Goal: Task Accomplishment & Management: Use online tool/utility

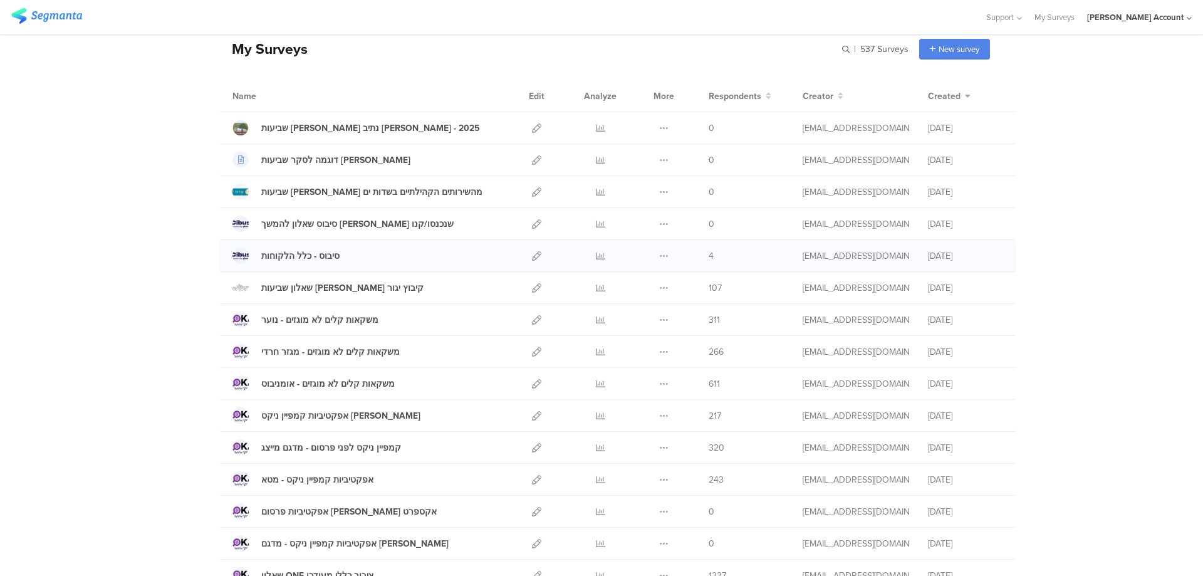
scroll to position [83, 0]
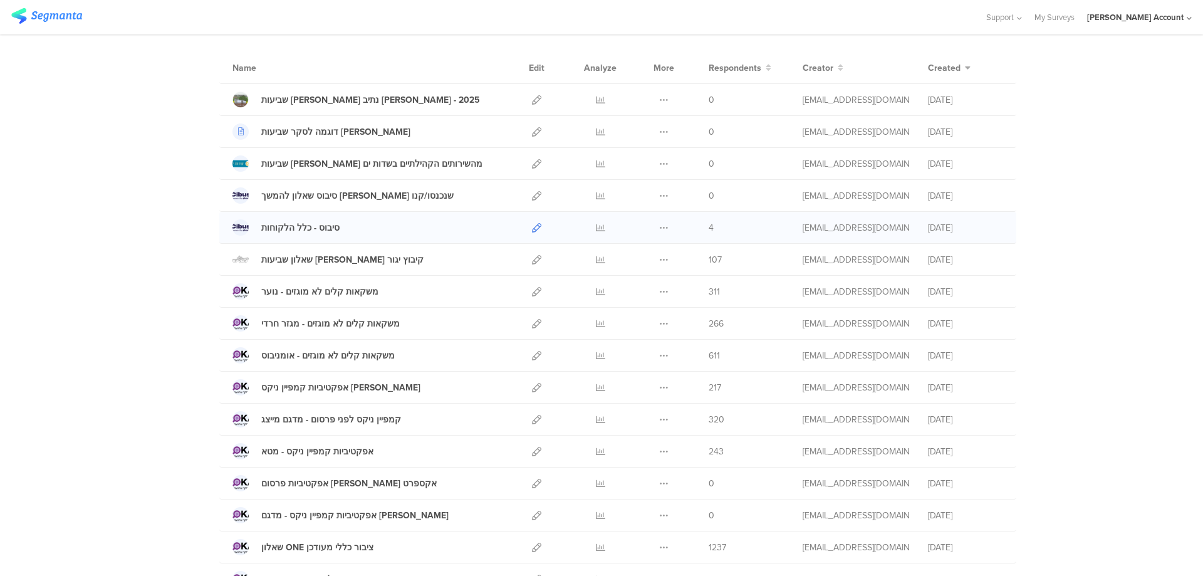
click at [532, 226] on icon at bounding box center [536, 227] width 9 height 9
click at [532, 261] on icon at bounding box center [536, 259] width 9 height 9
click at [590, 260] on div at bounding box center [601, 259] width 38 height 31
click at [596, 260] on icon at bounding box center [600, 259] width 9 height 9
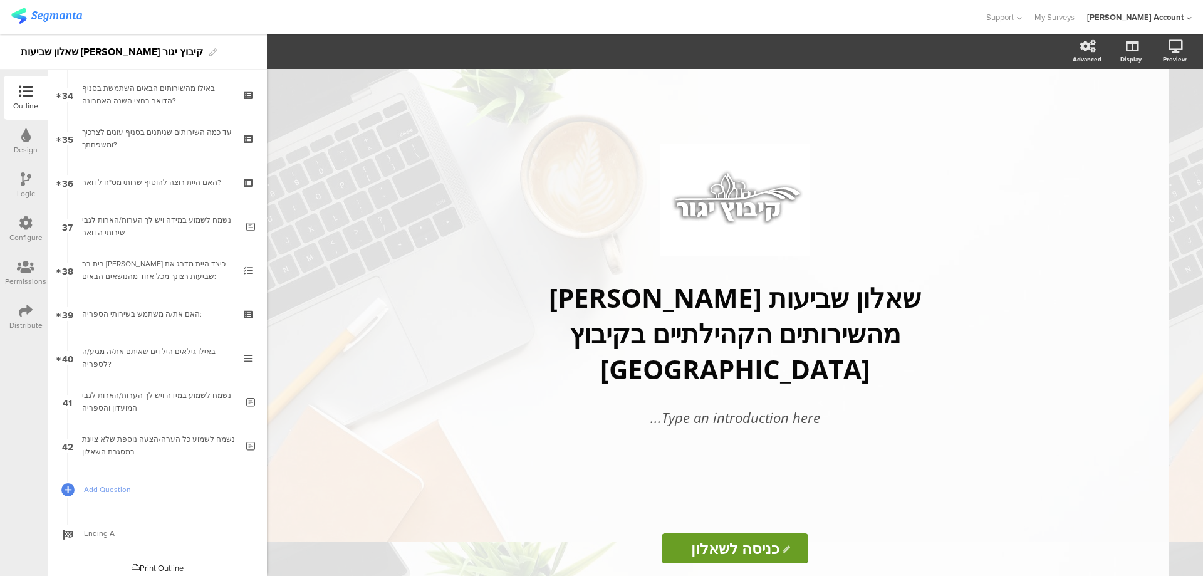
scroll to position [1502, 0]
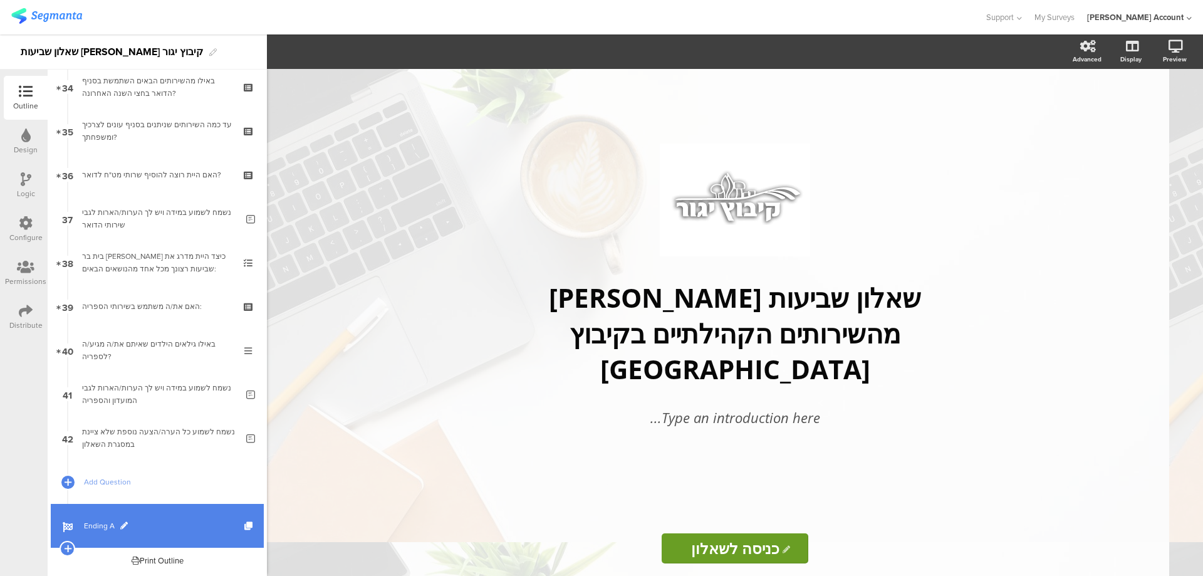
click at [110, 525] on span "Ending A" at bounding box center [164, 526] width 160 height 13
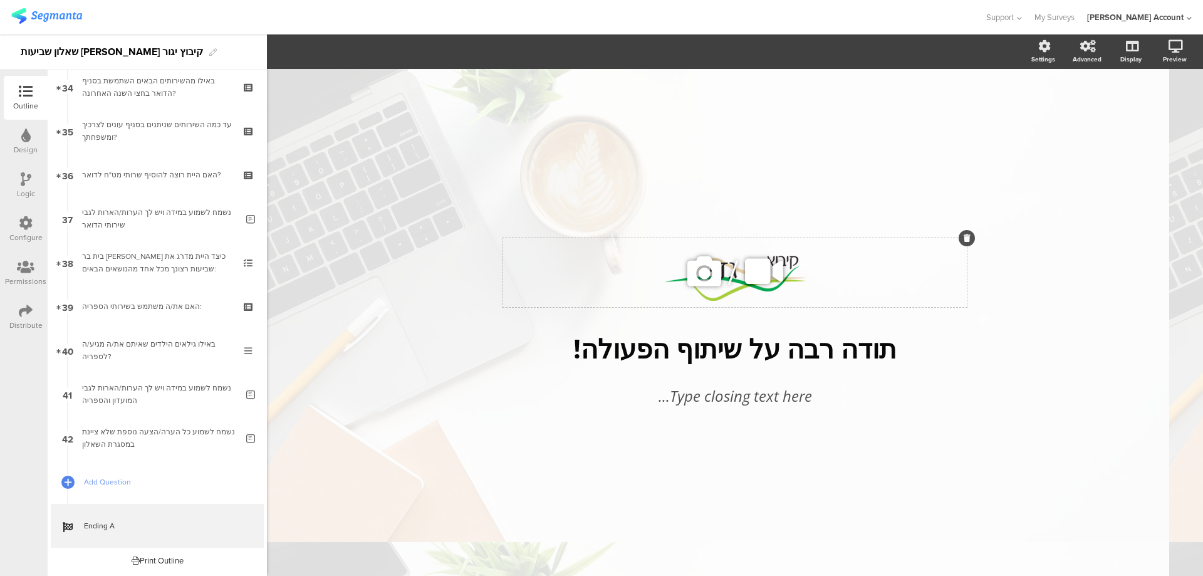
click at [970, 236] on icon at bounding box center [967, 238] width 7 height 8
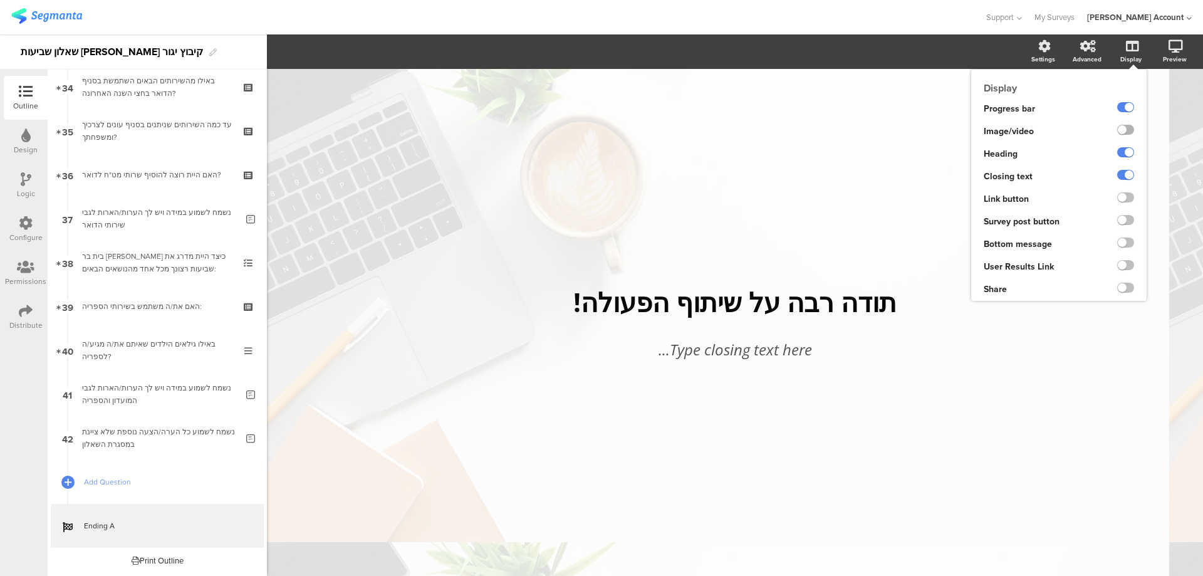
click at [1127, 128] on label at bounding box center [1125, 130] width 17 height 10
click at [0, 0] on input "checkbox" at bounding box center [0, 0] width 0 height 0
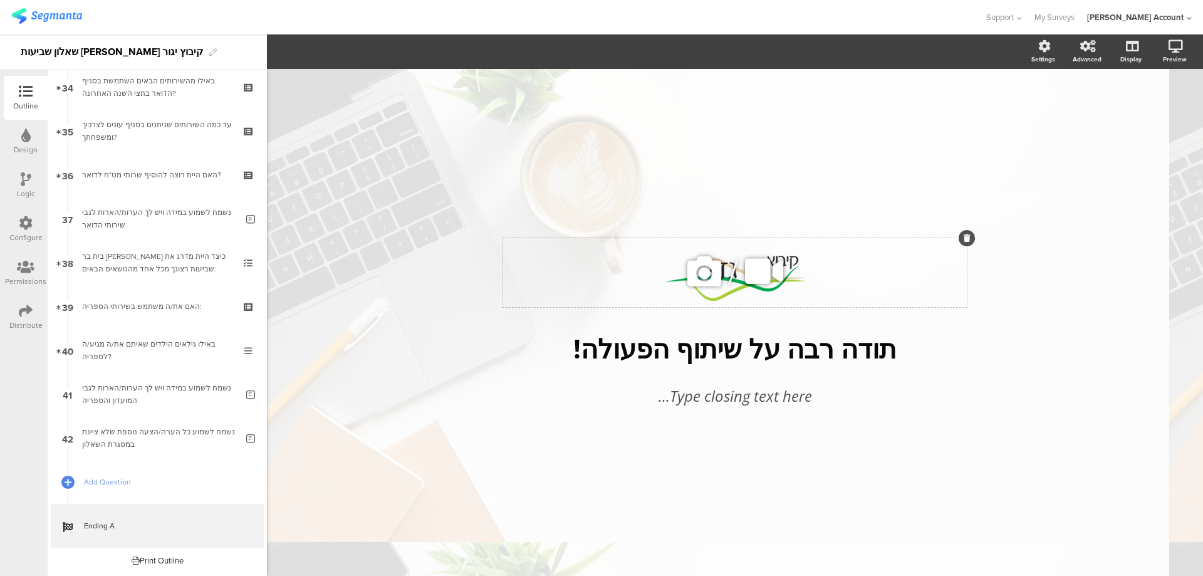
click at [760, 280] on icon at bounding box center [764, 271] width 47 height 43
click at [965, 239] on icon at bounding box center [967, 238] width 7 height 8
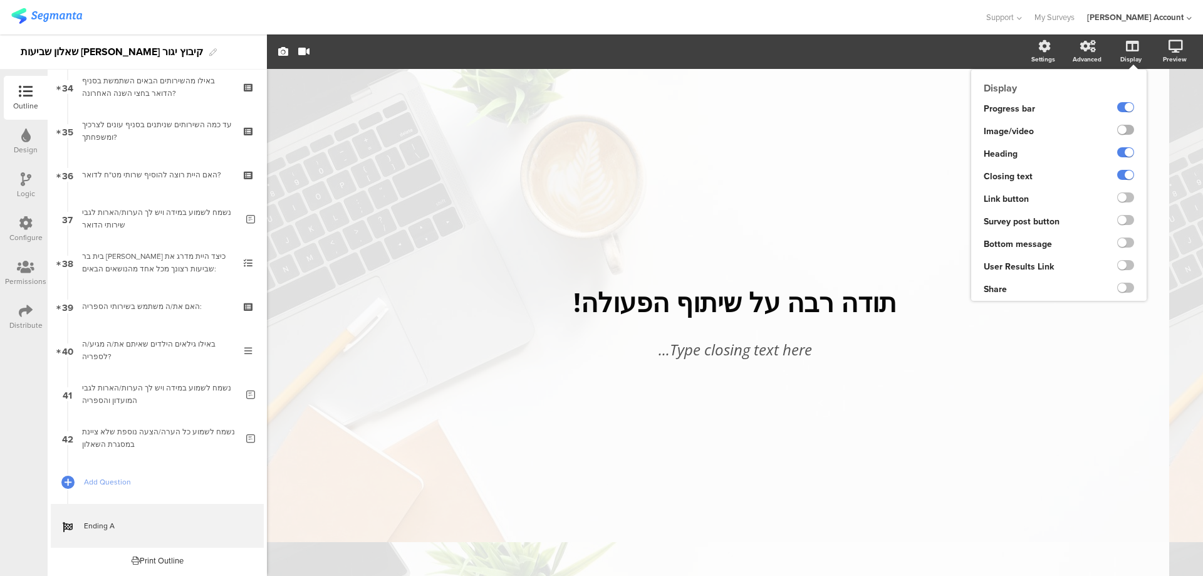
click at [1128, 130] on label at bounding box center [1125, 130] width 17 height 10
click at [0, 0] on input "checkbox" at bounding box center [0, 0] width 0 height 0
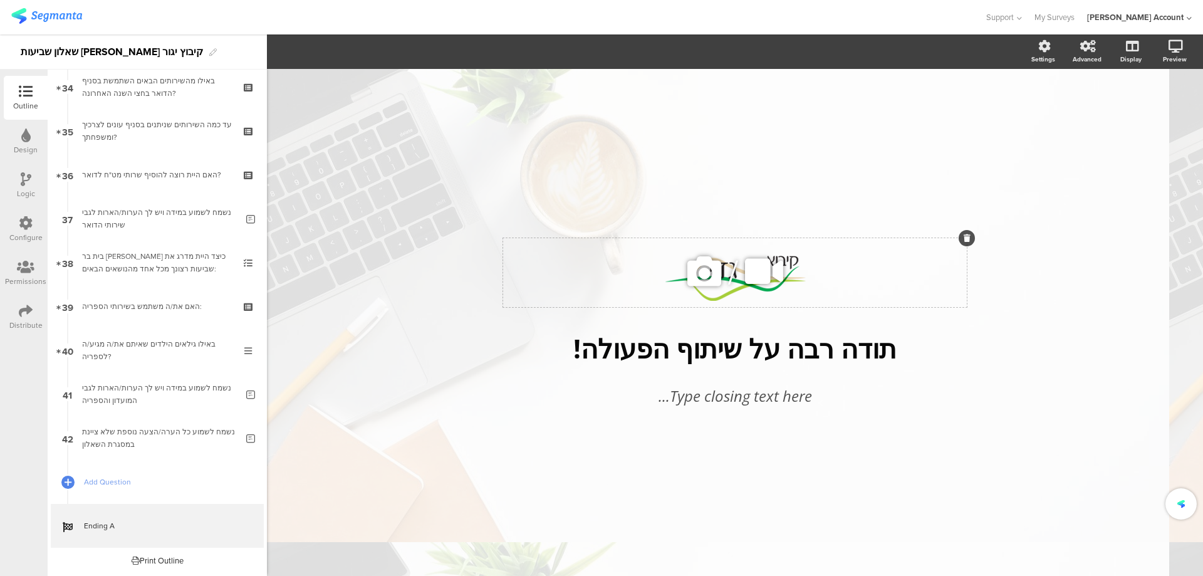
click at [741, 257] on icon at bounding box center [764, 271] width 47 height 43
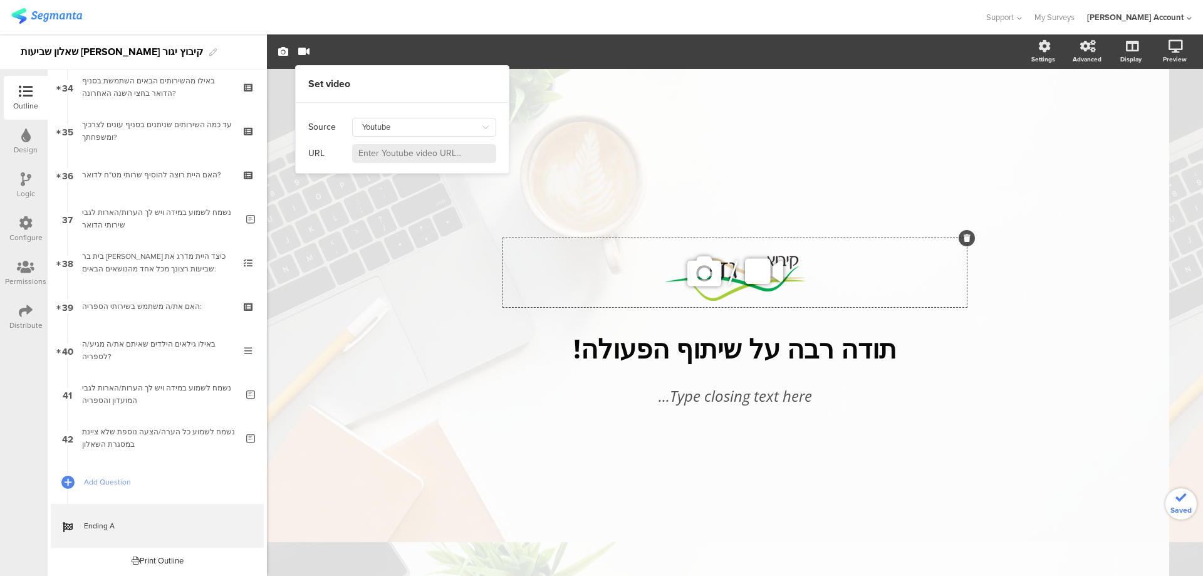
click at [696, 275] on icon at bounding box center [704, 271] width 43 height 43
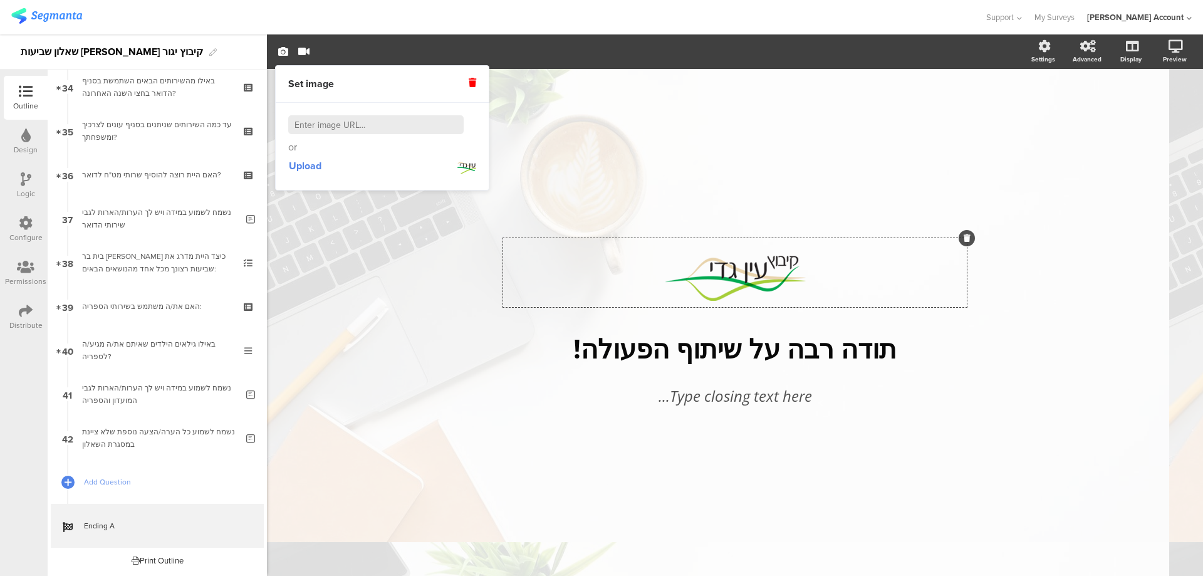
click at [474, 83] on icon at bounding box center [473, 82] width 8 height 9
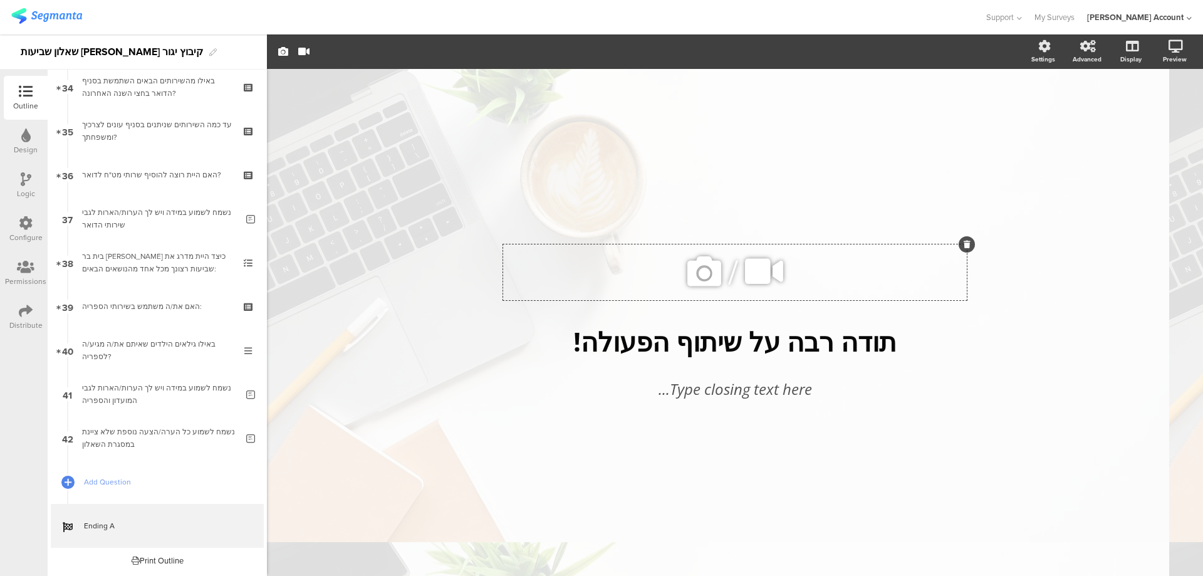
click at [835, 156] on div "/ תודה רבה על שיתוף הפעולה! תודה רבה על שיתוף הפעולה! Type closing text here..." at bounding box center [735, 316] width 526 height 494
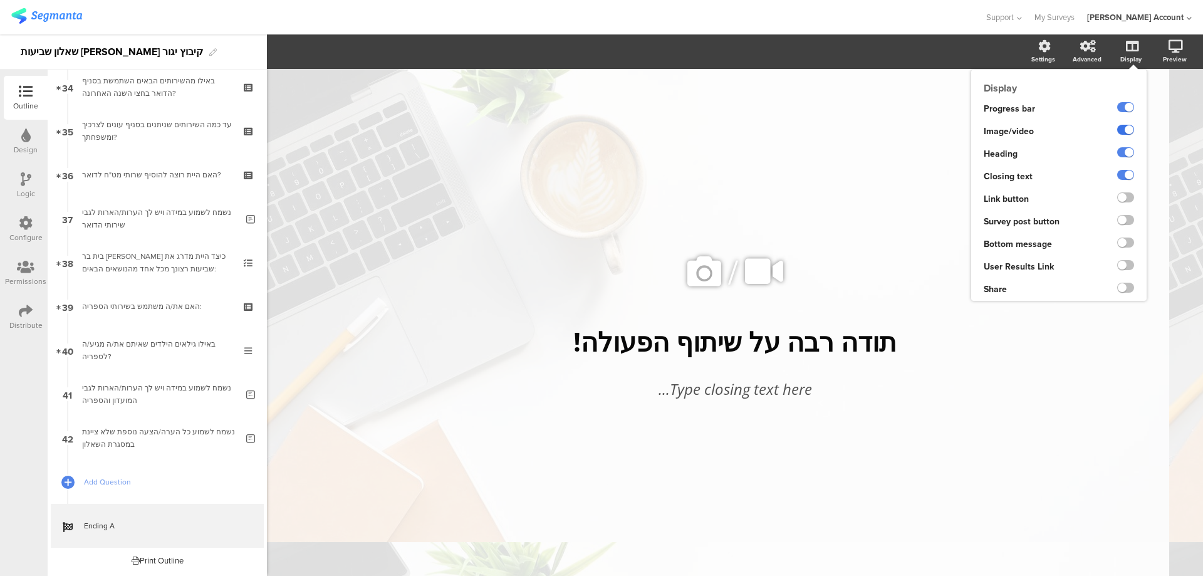
click at [1126, 130] on label at bounding box center [1125, 130] width 17 height 10
click at [0, 0] on input "checkbox" at bounding box center [0, 0] width 0 height 0
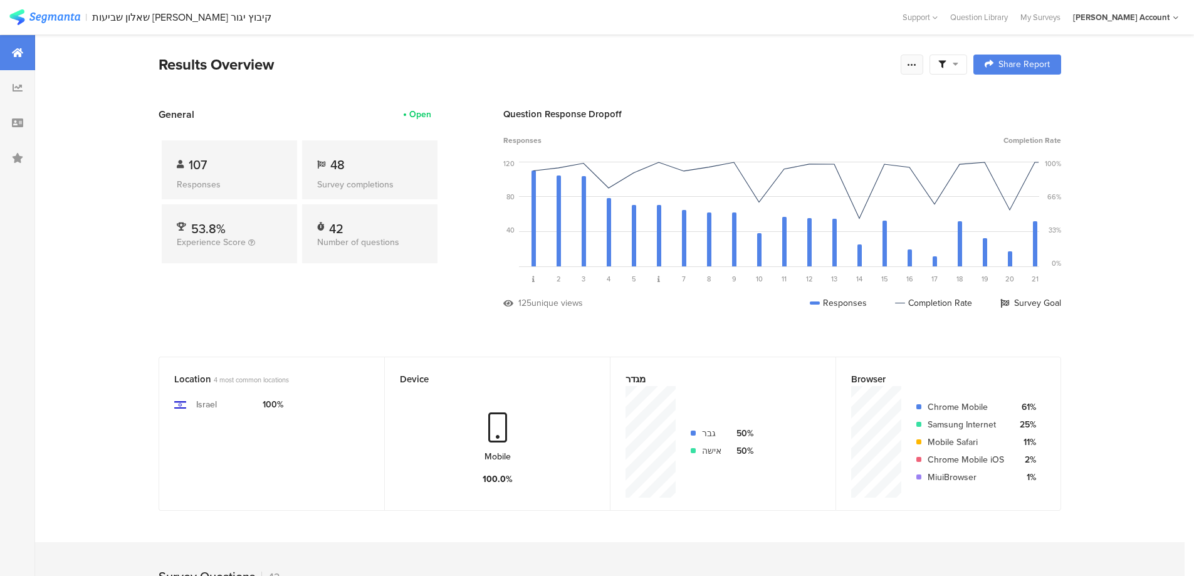
click at [911, 66] on icon at bounding box center [912, 65] width 10 height 10
click at [815, 164] on link "Edit survey" at bounding box center [827, 163] width 201 height 28
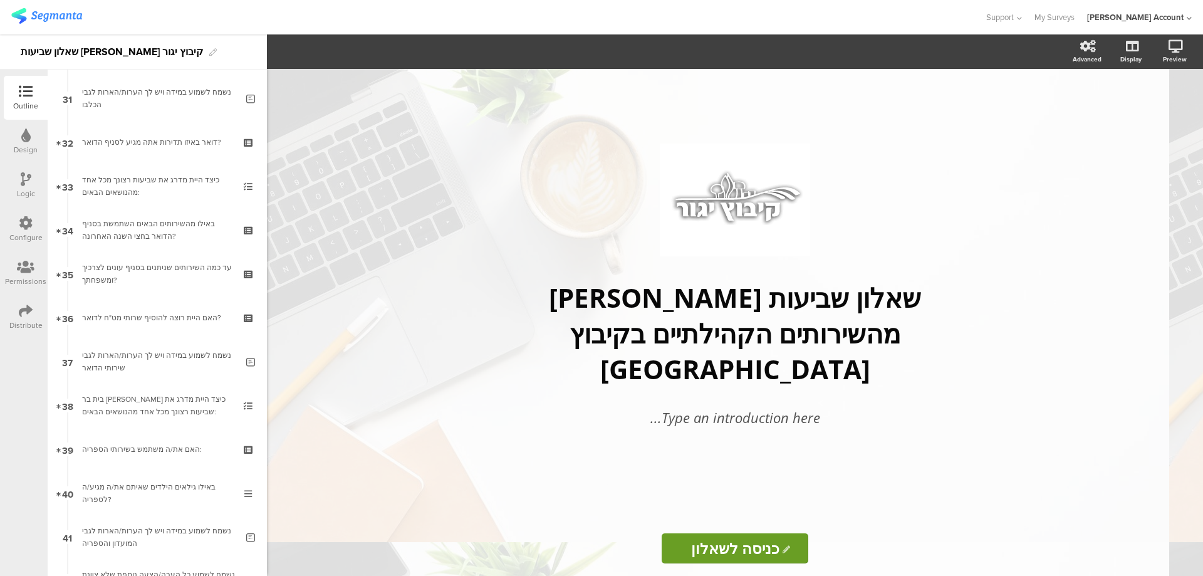
scroll to position [1502, 0]
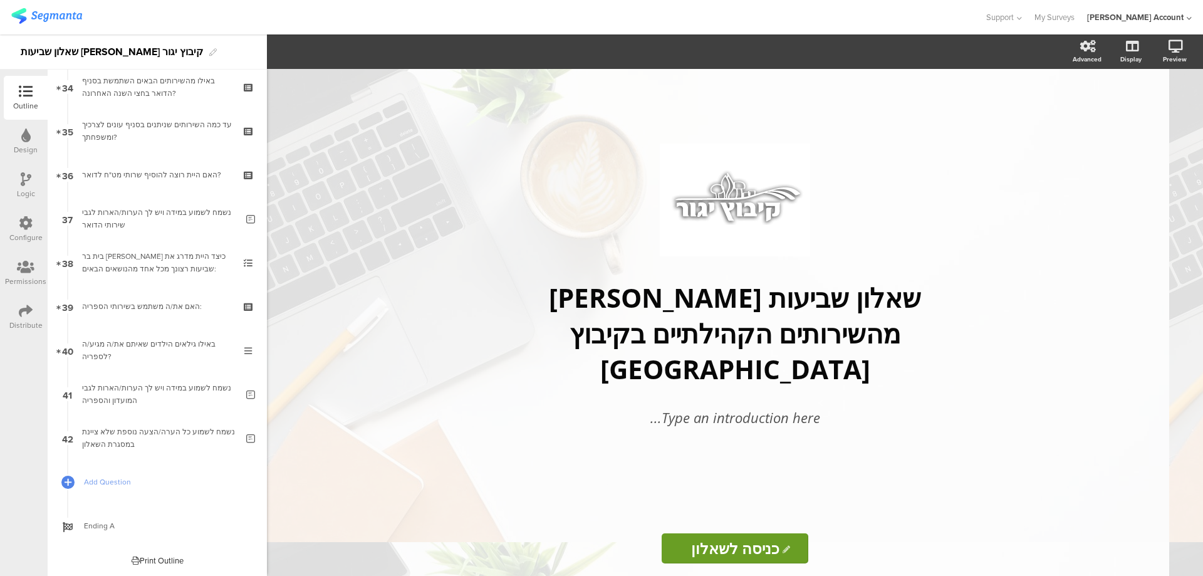
click at [18, 318] on div "Distribute" at bounding box center [26, 317] width 44 height 44
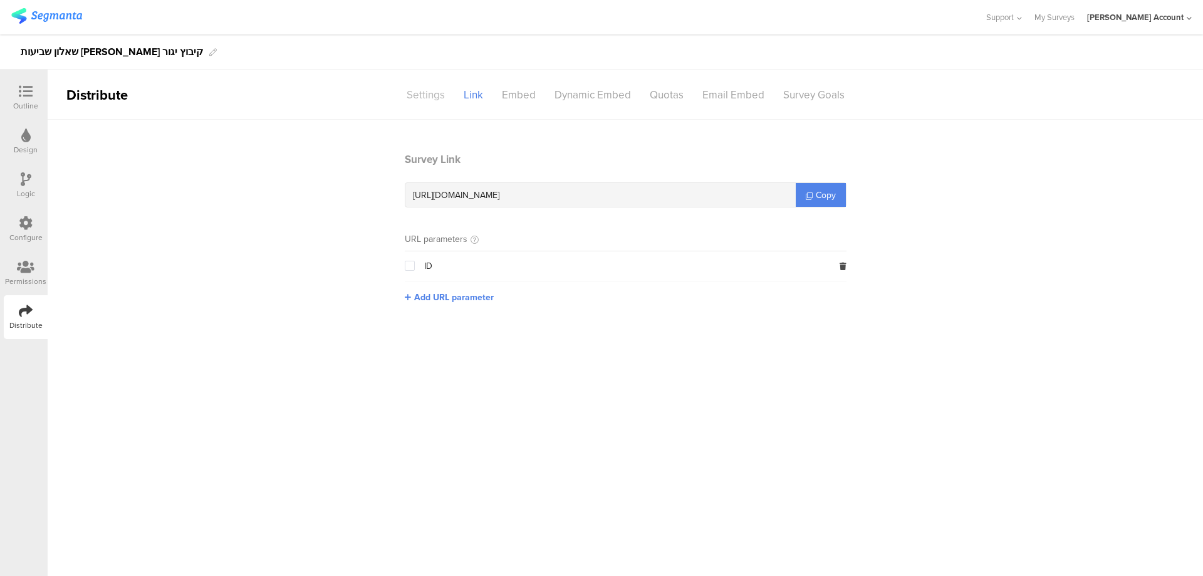
click at [436, 97] on div "Settings" at bounding box center [425, 95] width 57 height 22
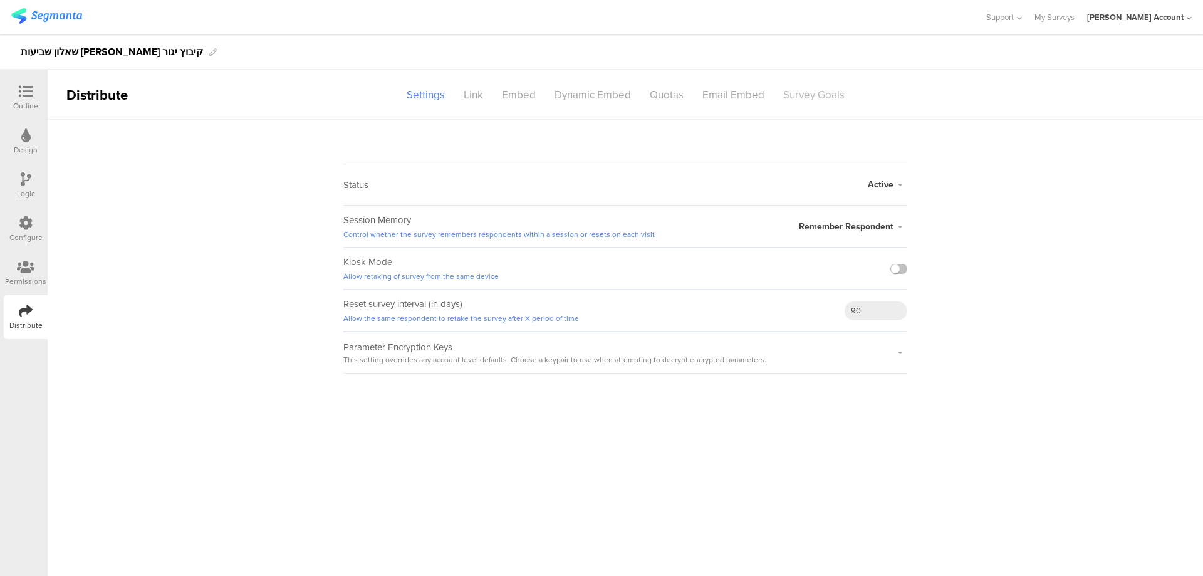
click at [813, 95] on div "Survey Goals" at bounding box center [814, 95] width 80 height 22
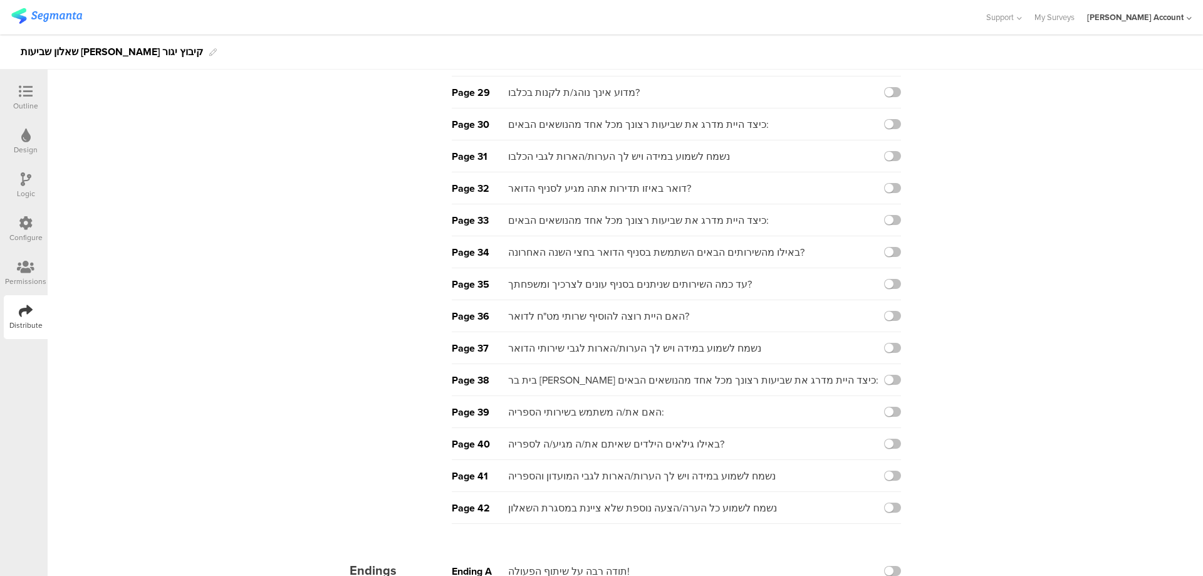
scroll to position [975, 0]
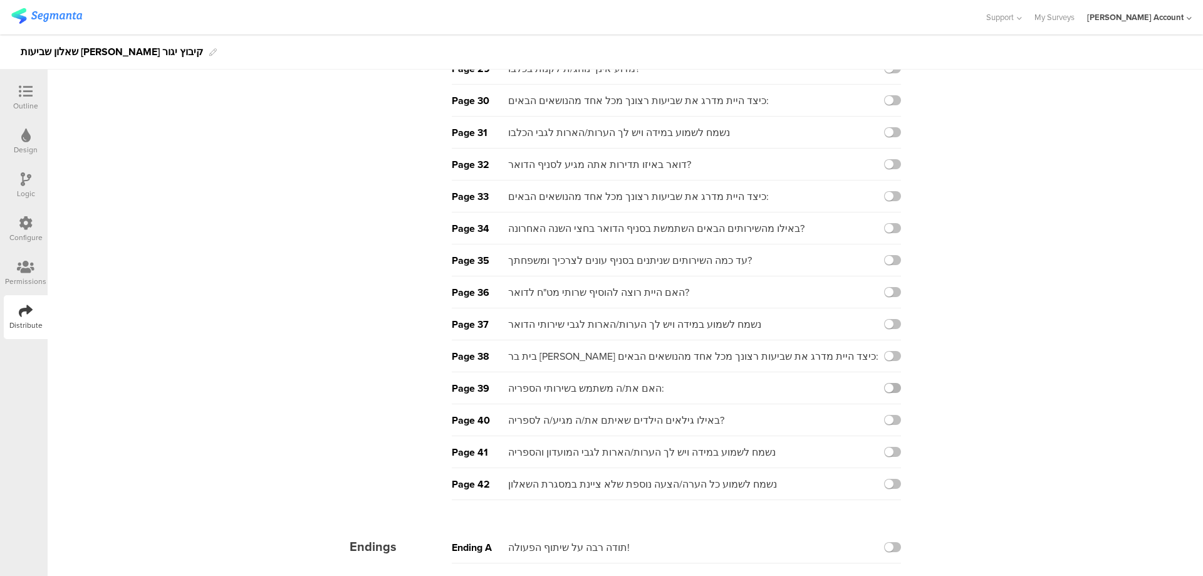
click at [888, 387] on label at bounding box center [892, 388] width 17 height 10
click at [0, 0] on input "checkbox" at bounding box center [0, 0] width 0 height 0
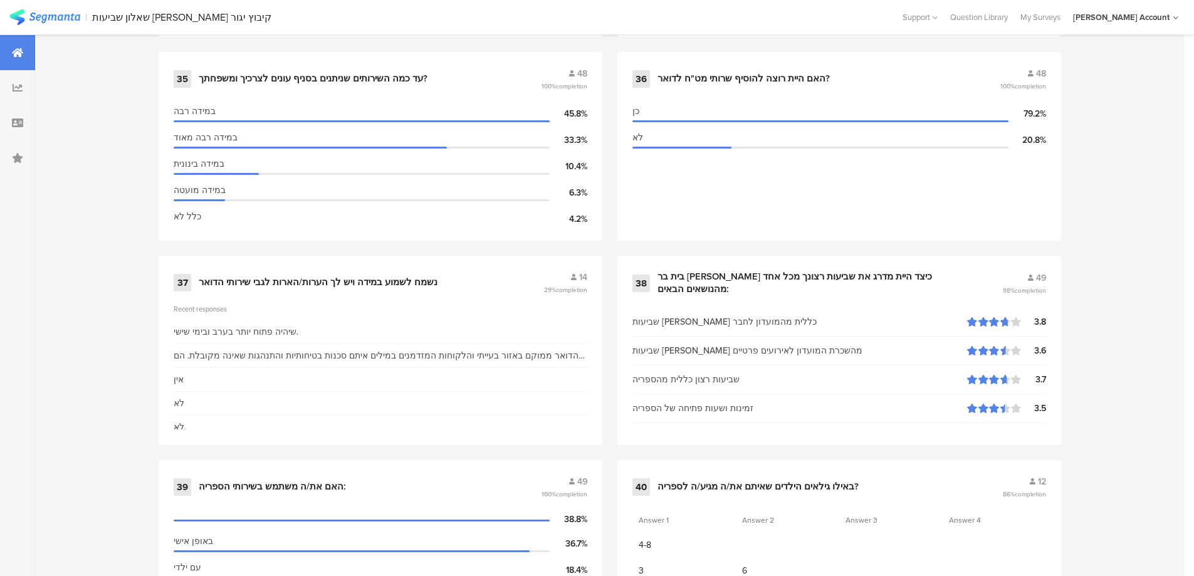
scroll to position [3985, 0]
